Goal: Task Accomplishment & Management: Manage account settings

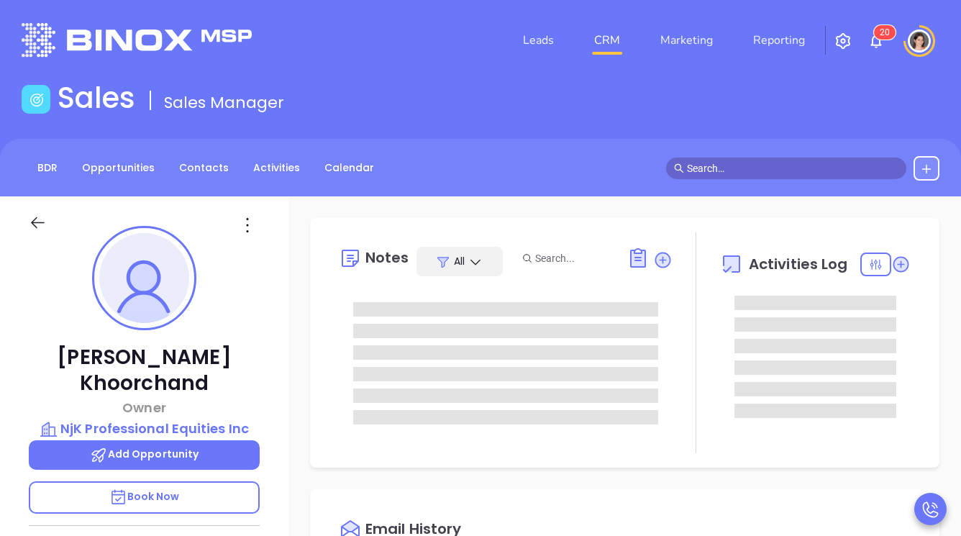
type input "[PERSON_NAME]"
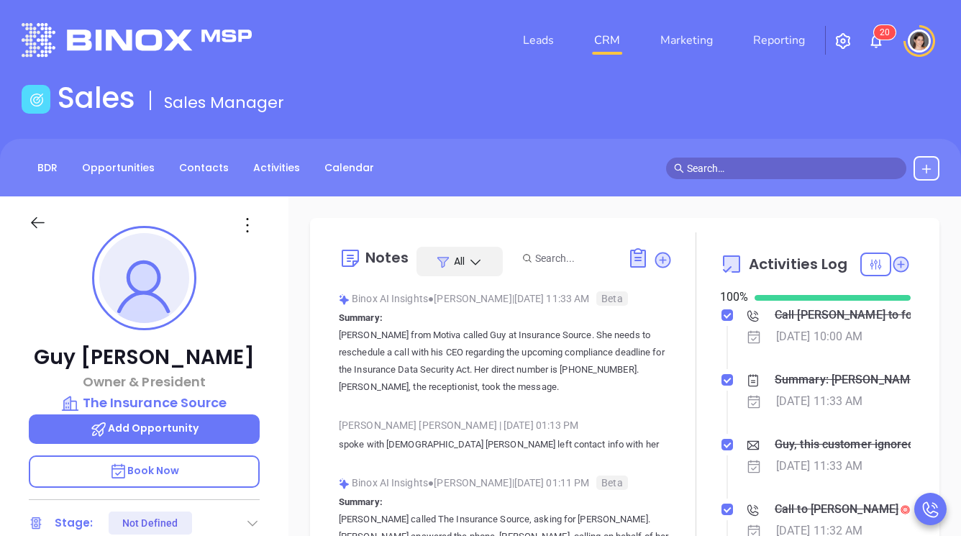
type input "[PERSON_NAME]"
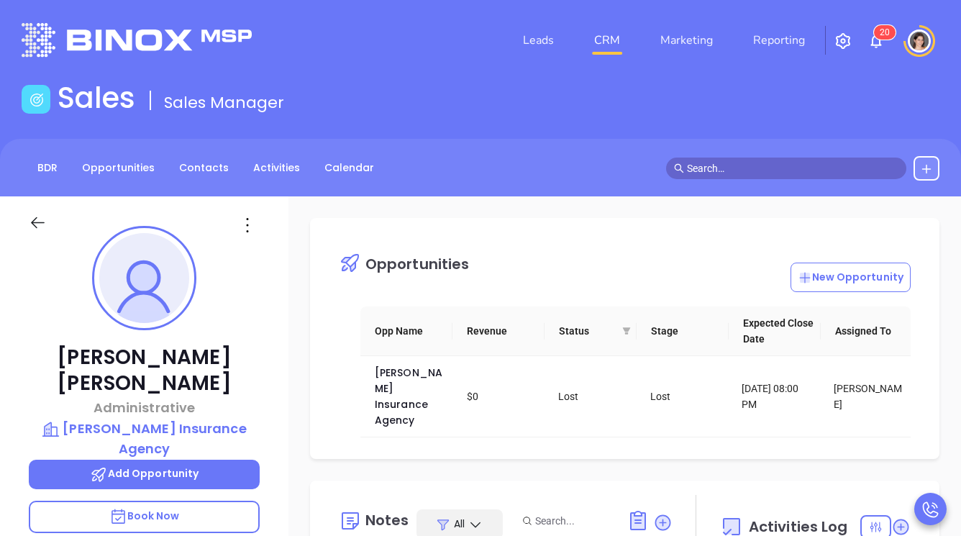
type input "[PERSON_NAME]"
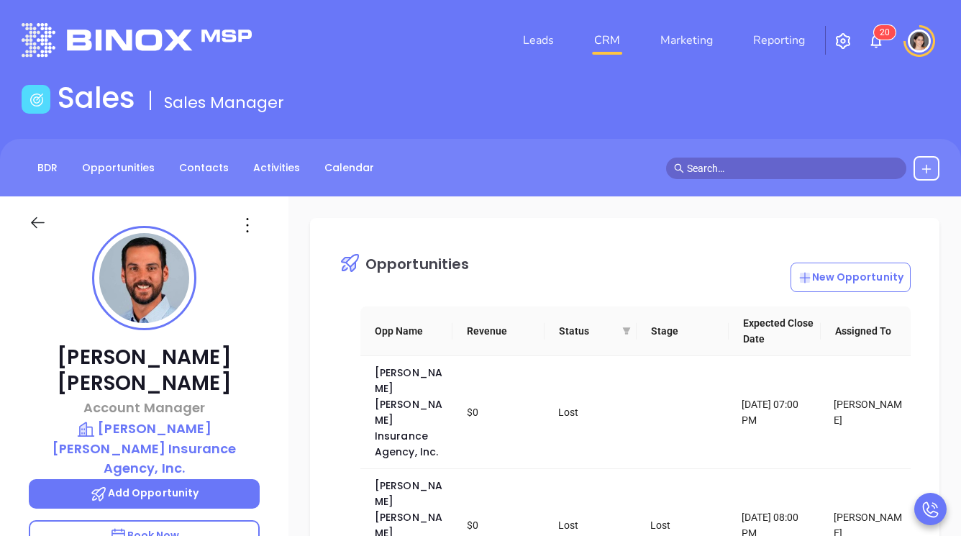
type input "[PERSON_NAME]"
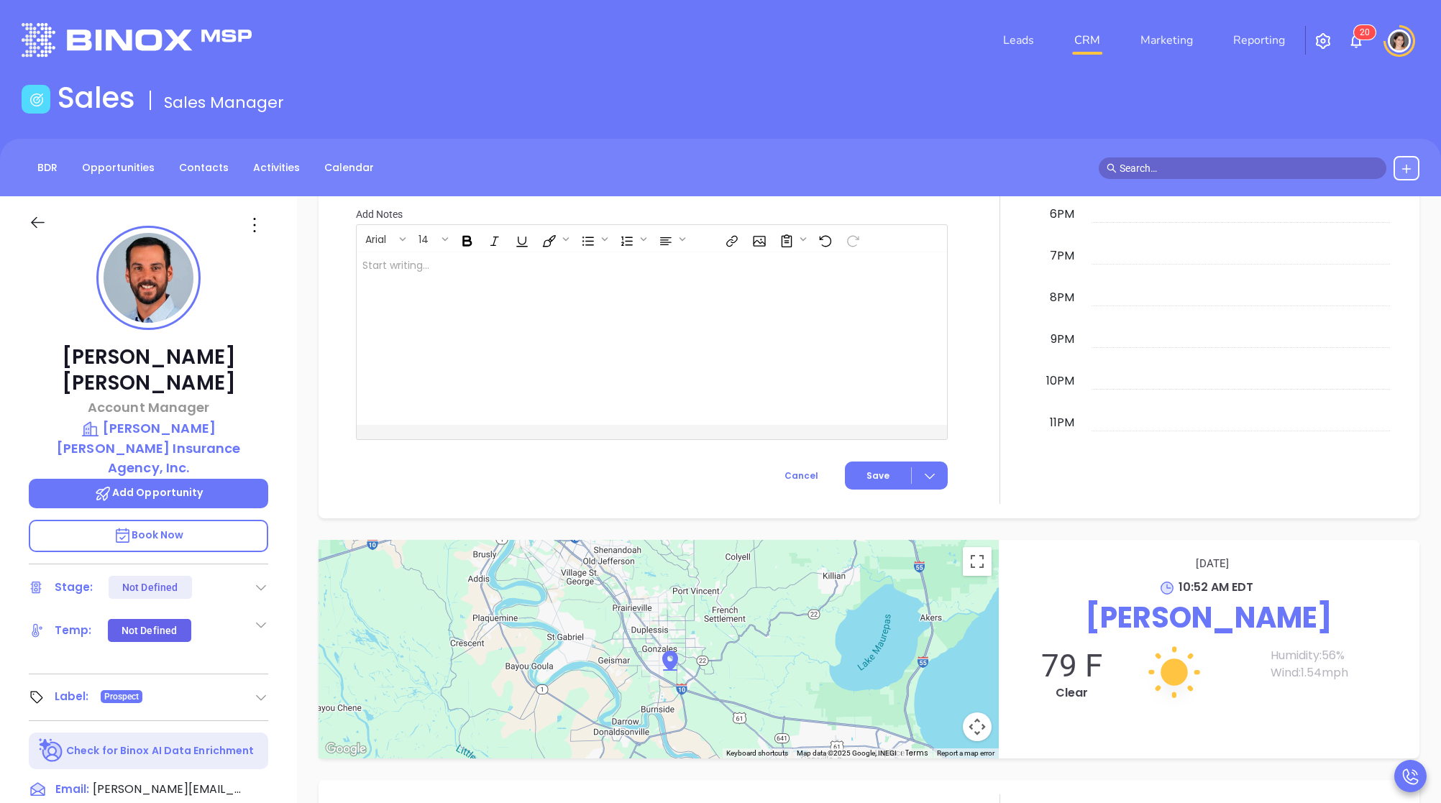
scroll to position [399, 0]
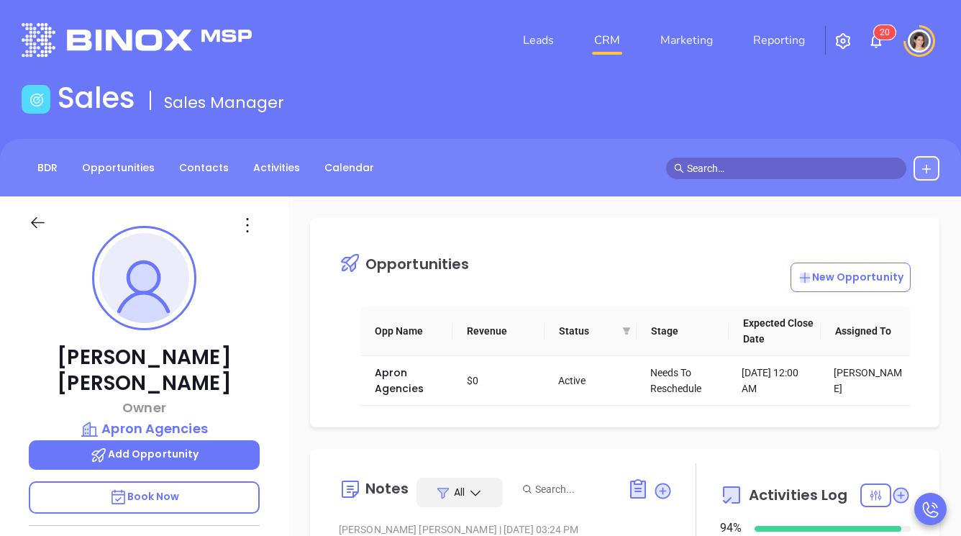
type input "[PERSON_NAME]"
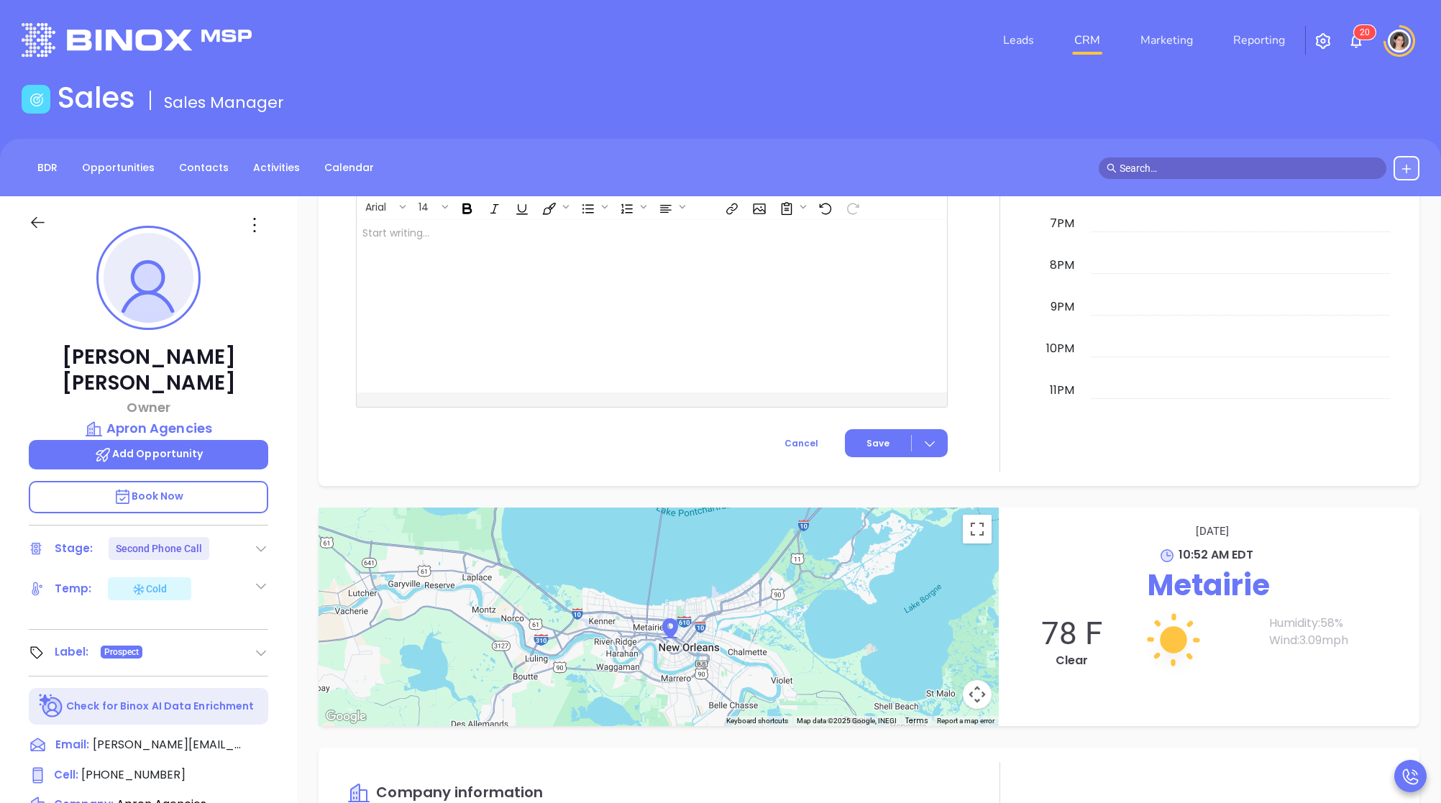
scroll to position [399, 0]
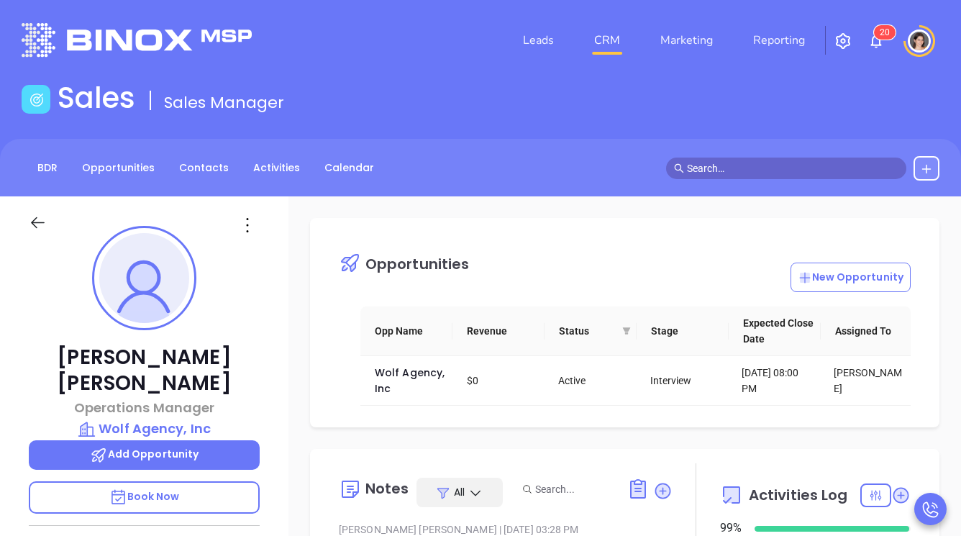
type input "[PERSON_NAME]"
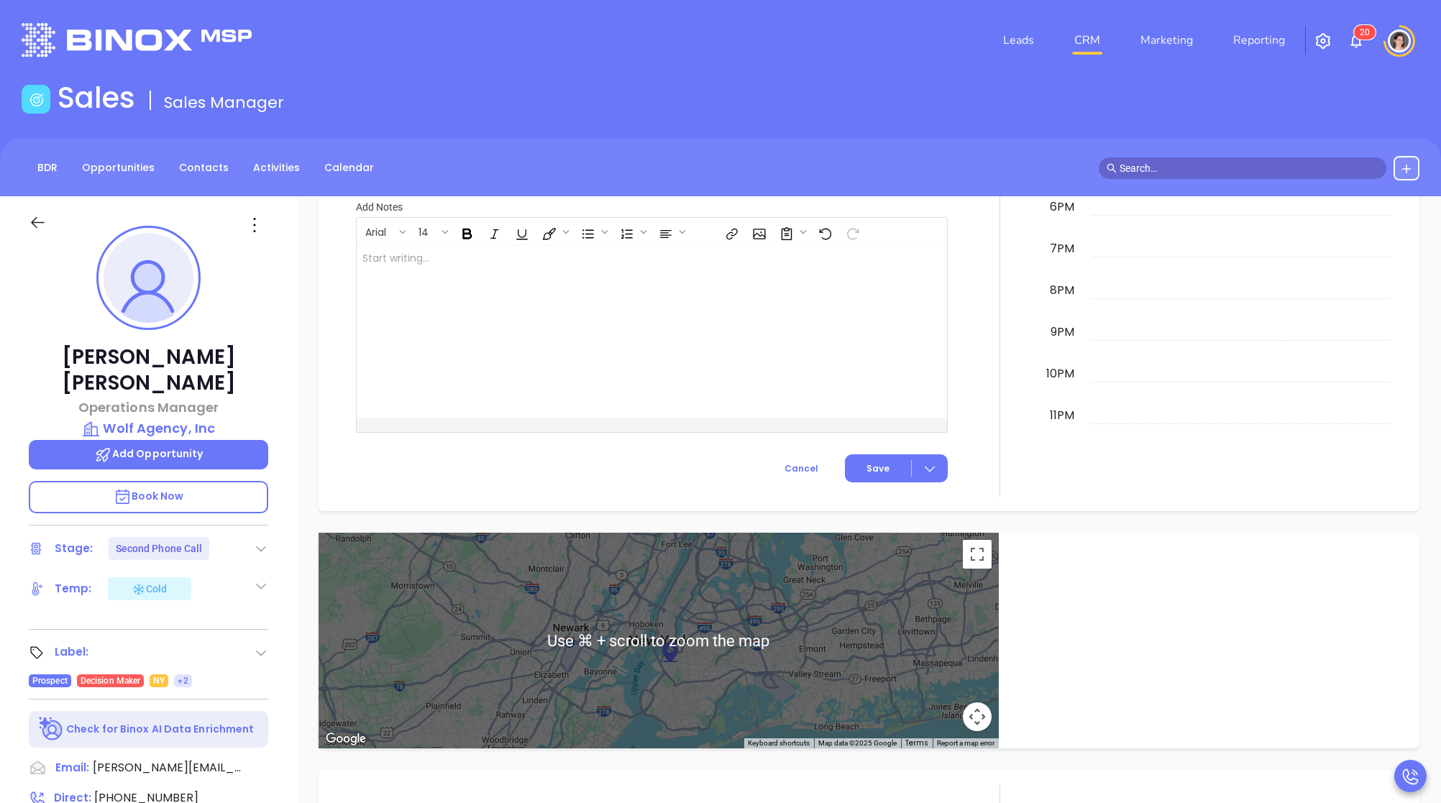
scroll to position [399, 0]
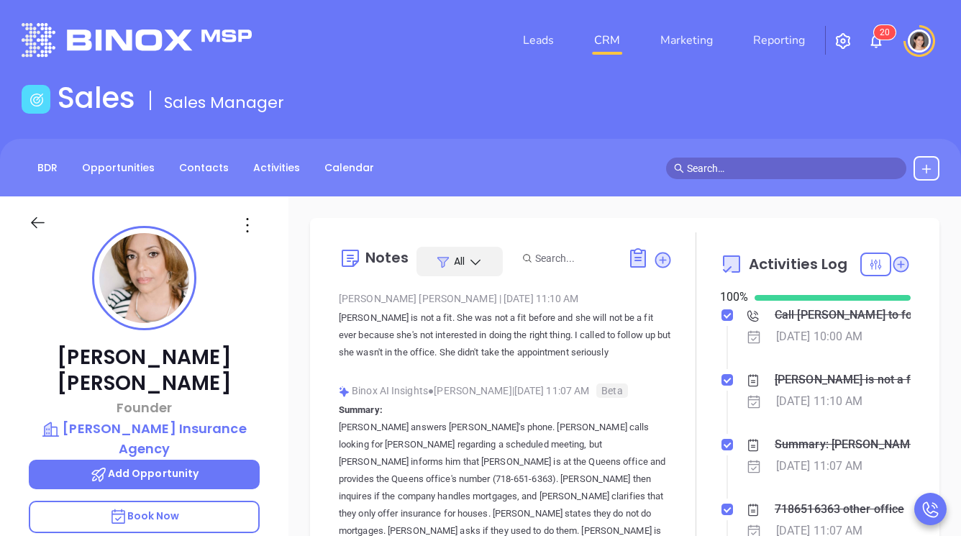
type input "[PERSON_NAME]"
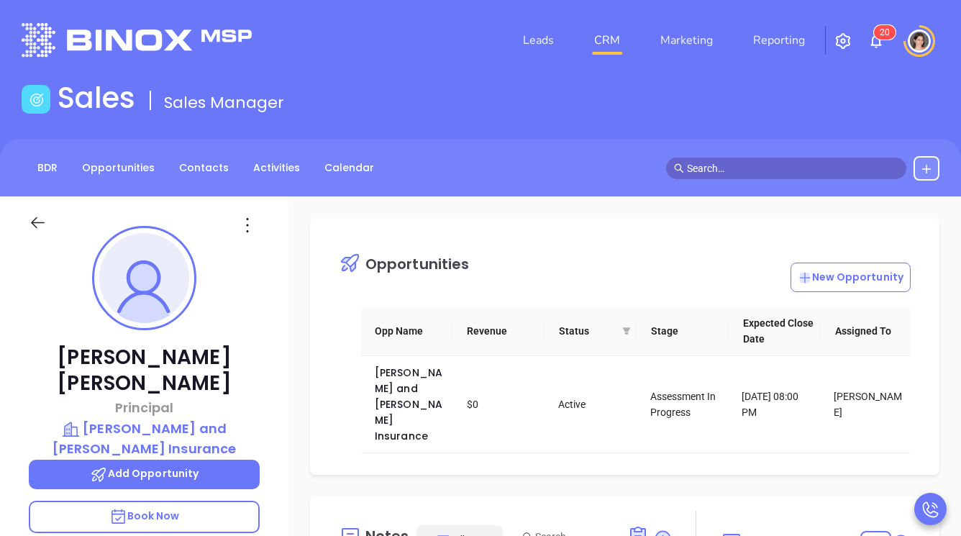
type input "[PERSON_NAME]"
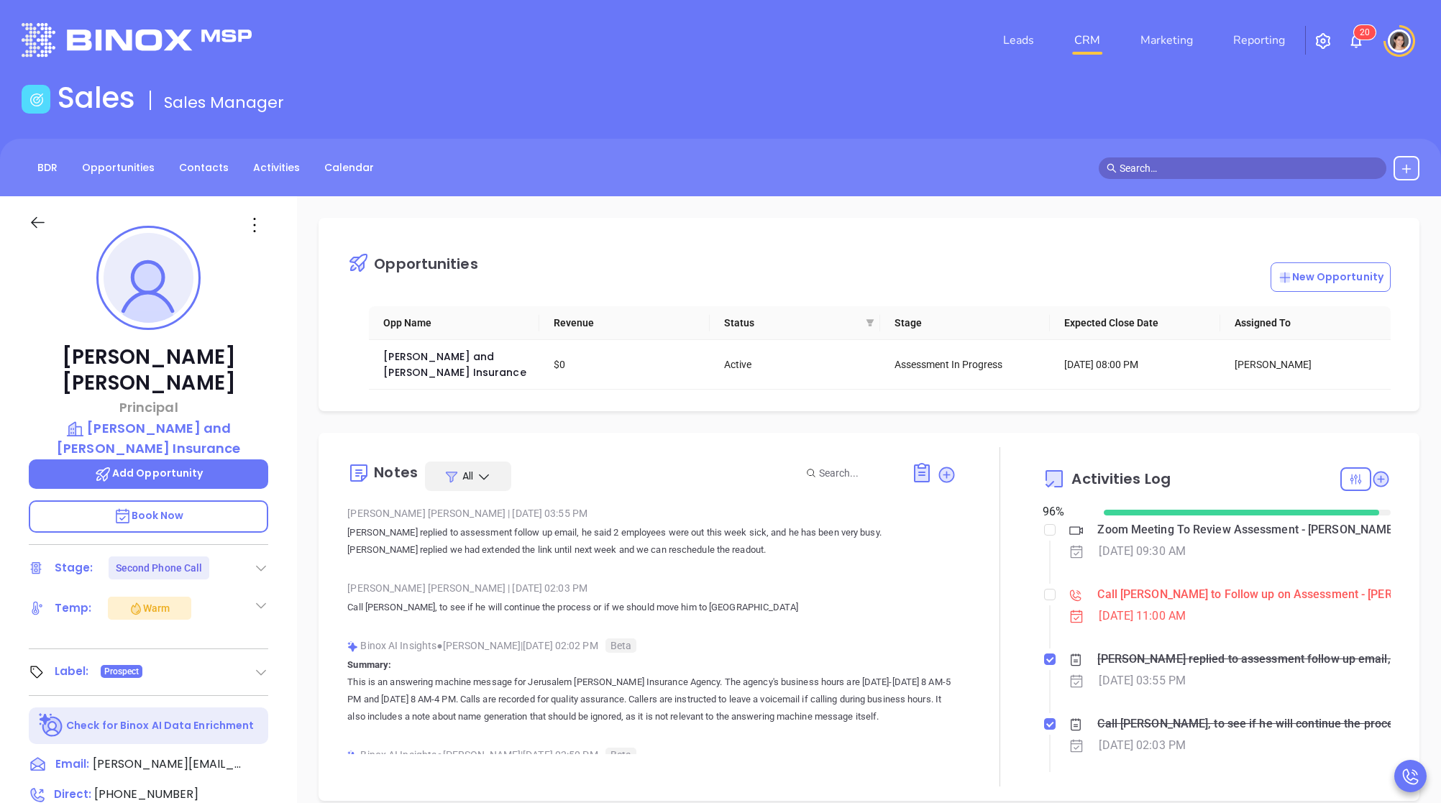
scroll to position [418, 0]
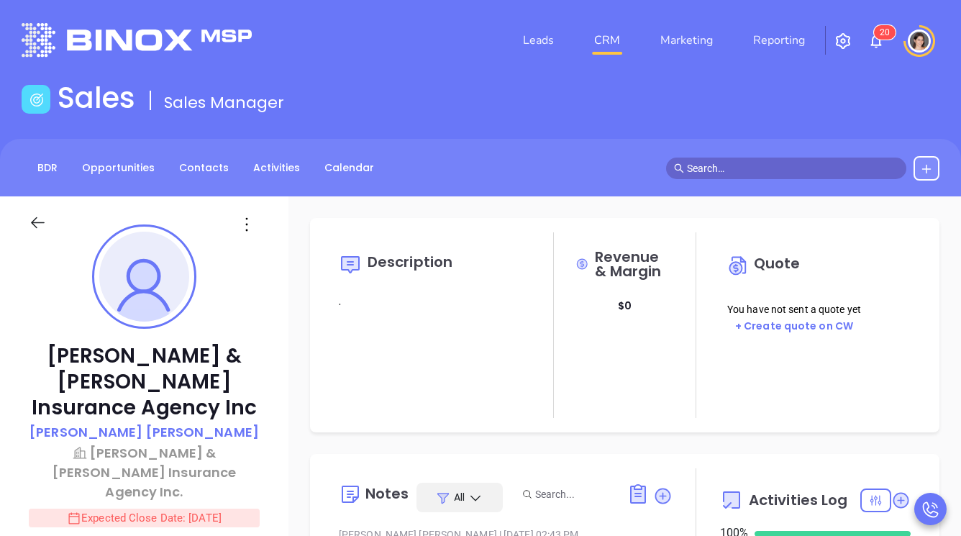
type input "[PERSON_NAME]"
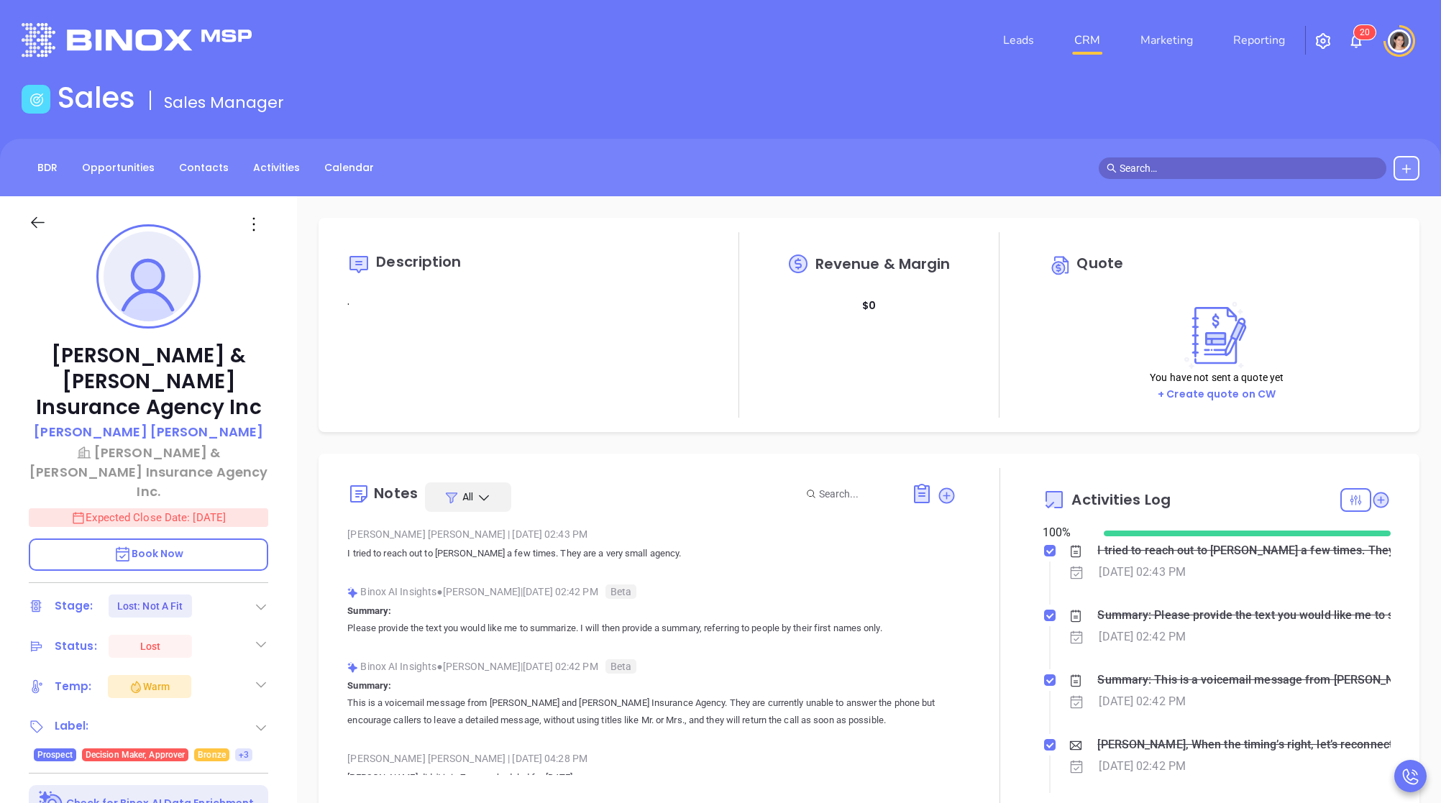
scroll to position [418, 0]
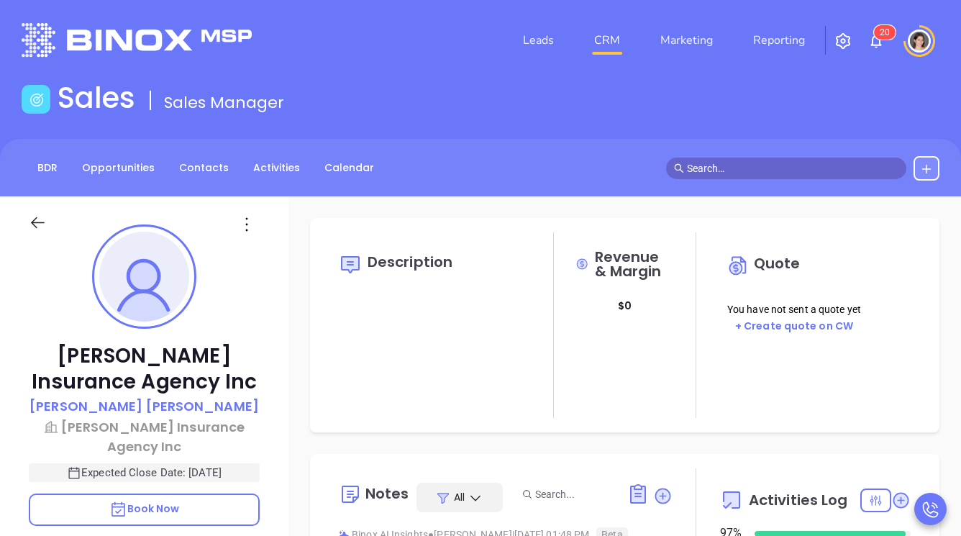
type input "[PERSON_NAME]"
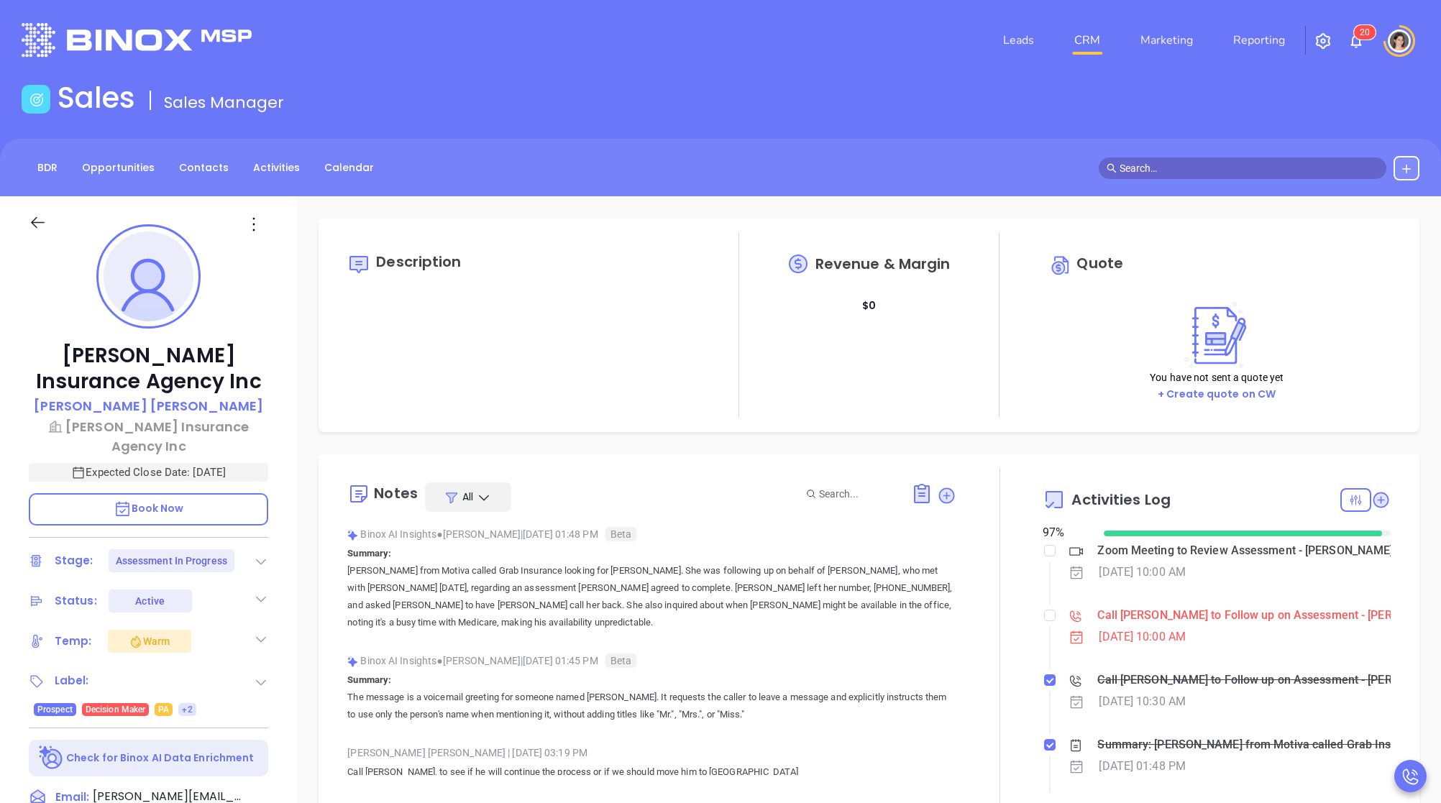
scroll to position [418, 0]
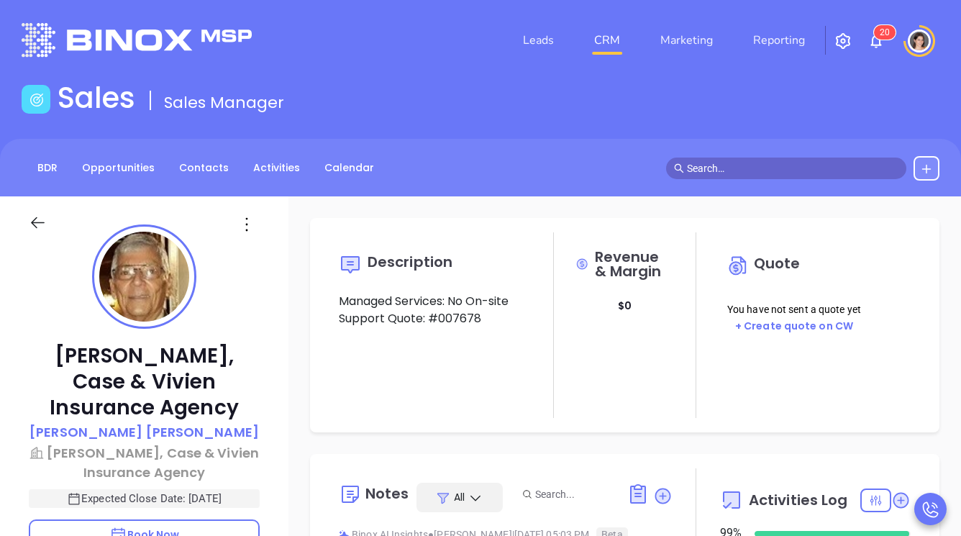
type input "[PERSON_NAME]"
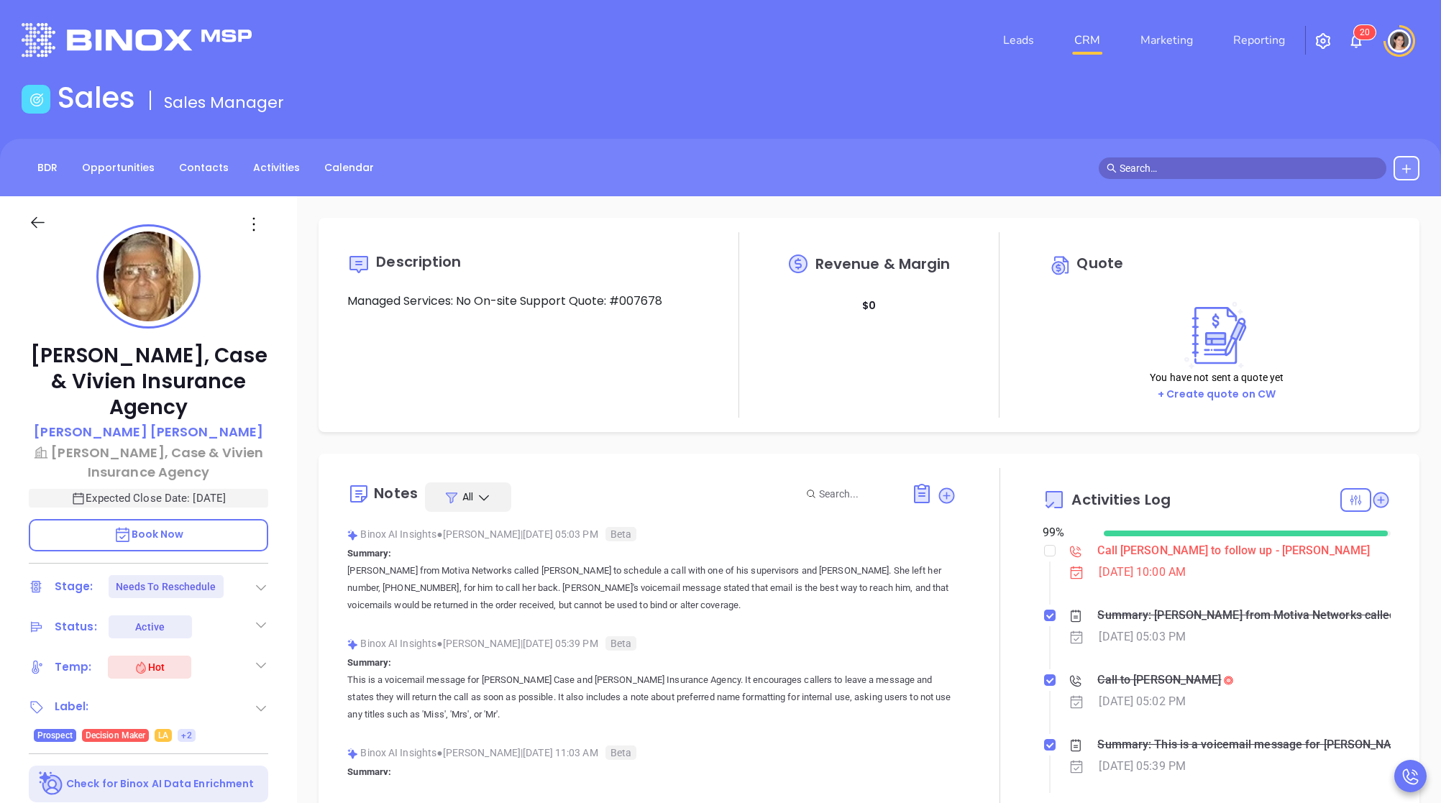
scroll to position [418, 0]
